Goal: Transaction & Acquisition: Book appointment/travel/reservation

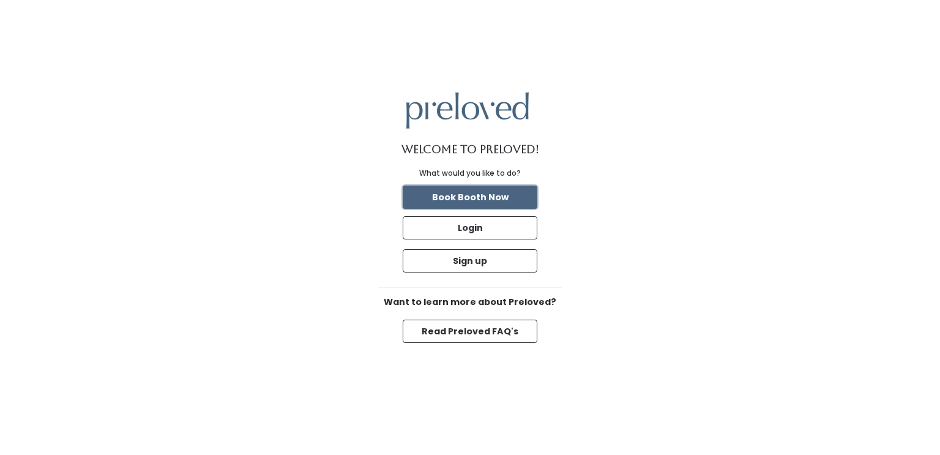
click at [503, 196] on button "Book Booth Now" at bounding box center [470, 196] width 135 height 23
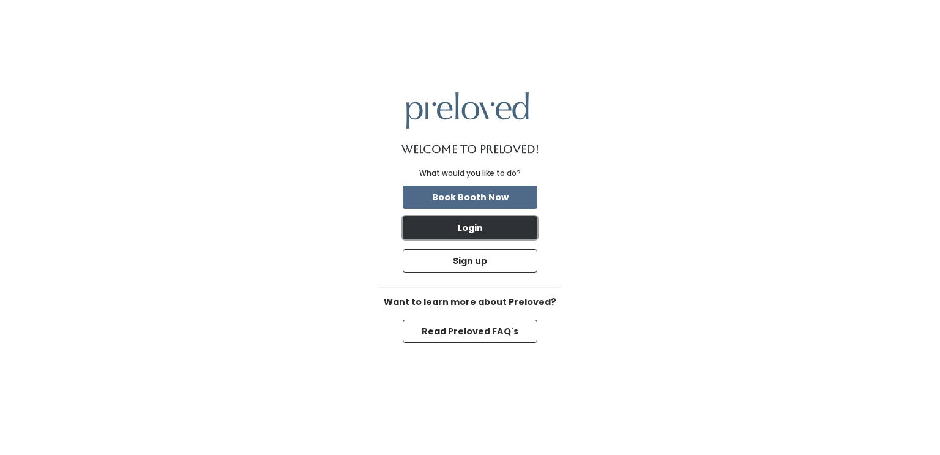
click at [488, 233] on button "Login" at bounding box center [470, 227] width 135 height 23
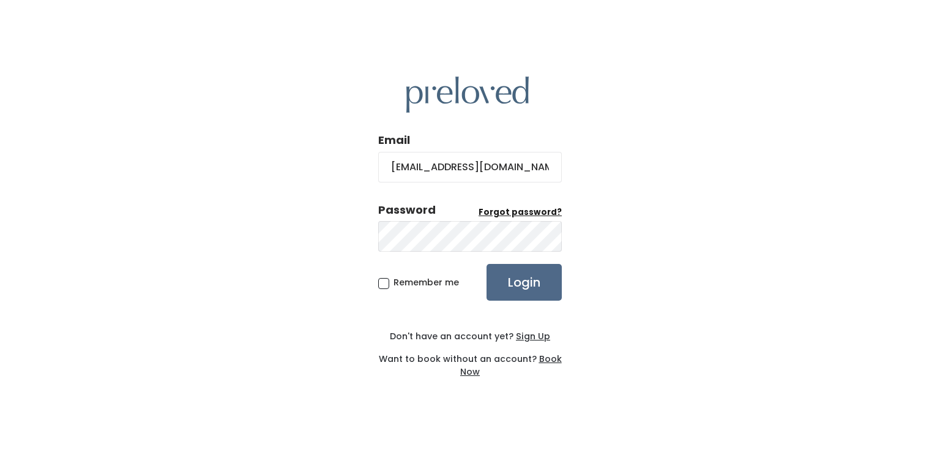
type input "bhyer07@gmail.com"
click at [486, 264] on input "Login" at bounding box center [523, 282] width 75 height 37
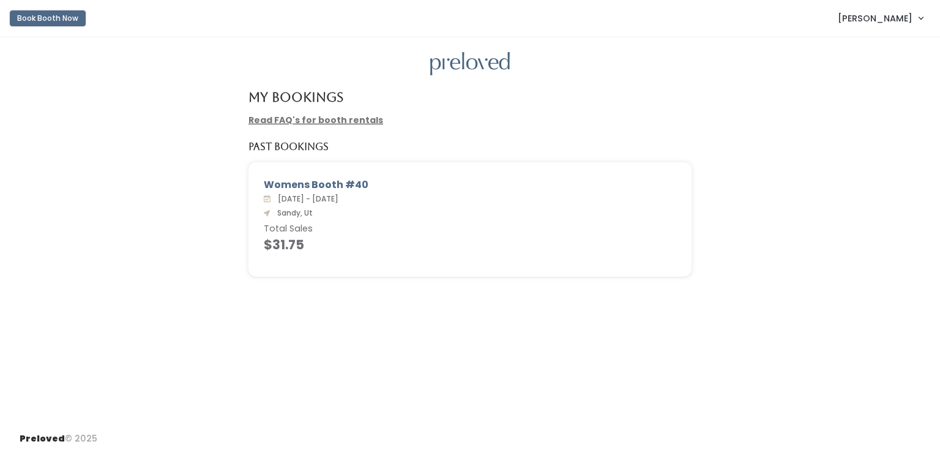
click at [31, 20] on button "Book Booth Now" at bounding box center [48, 18] width 76 height 16
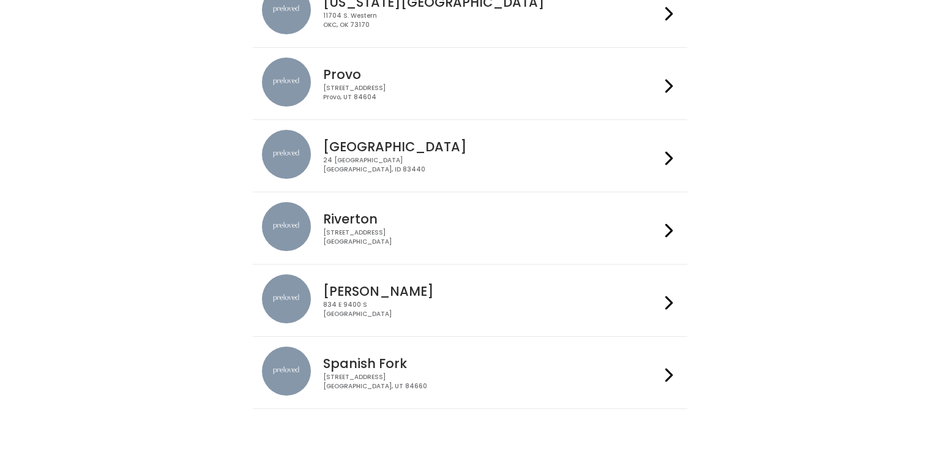
scroll to position [443, 0]
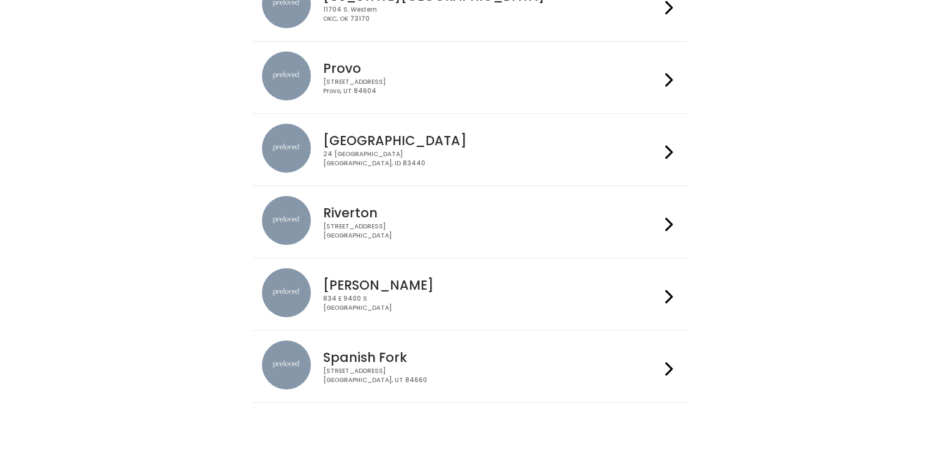
click at [410, 278] on h4 "[PERSON_NAME]" at bounding box center [491, 285] width 337 height 14
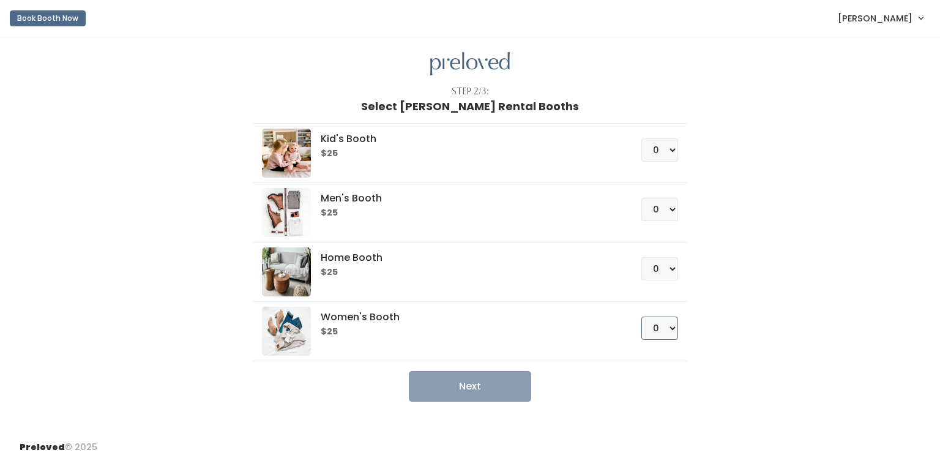
click at [661, 324] on select "0 1 2 3 4" at bounding box center [659, 327] width 37 height 23
select select "1"
click at [644, 316] on select "0 1 2 3 4" at bounding box center [659, 327] width 37 height 23
click at [417, 381] on button "Next" at bounding box center [470, 386] width 122 height 31
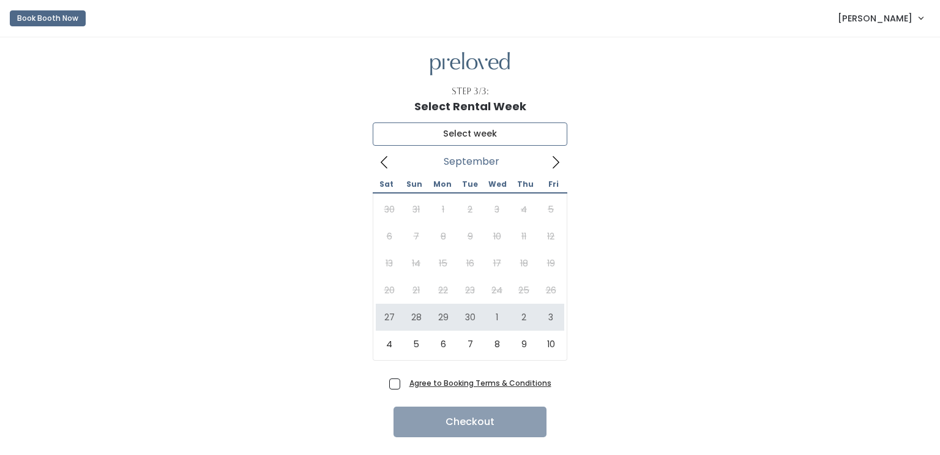
type input "[DATE] to [DATE]"
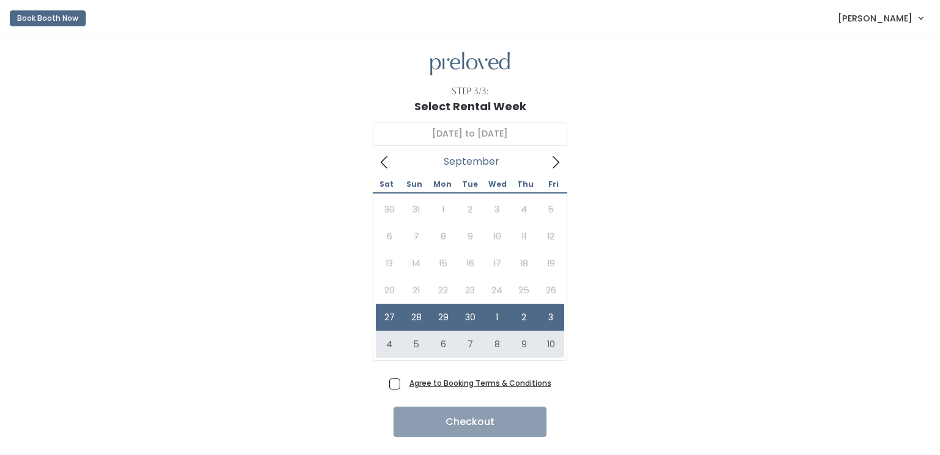
click at [404, 385] on span "Agree to Booking Terms & Conditions" at bounding box center [477, 382] width 147 height 12
click at [404, 384] on input "Agree to Booking Terms & Conditions" at bounding box center [408, 380] width 8 height 8
checkbox input "true"
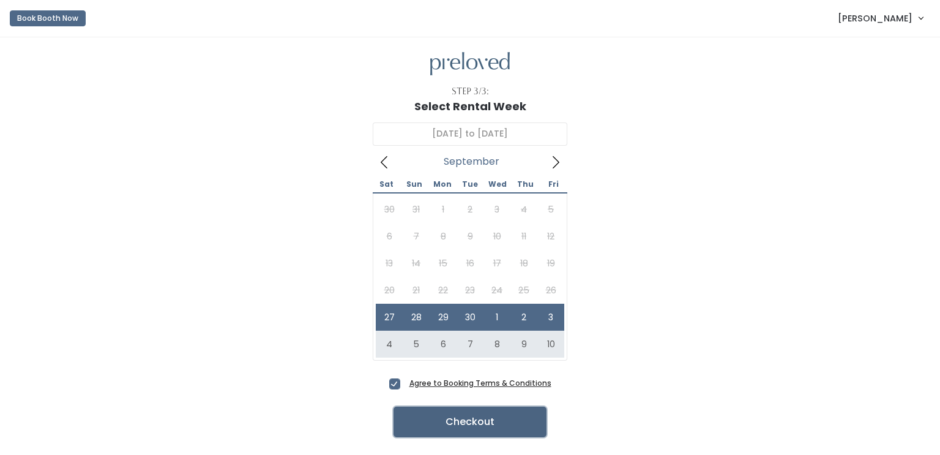
click at [478, 419] on button "Checkout" at bounding box center [469, 421] width 153 height 31
